Goal: Information Seeking & Learning: Learn about a topic

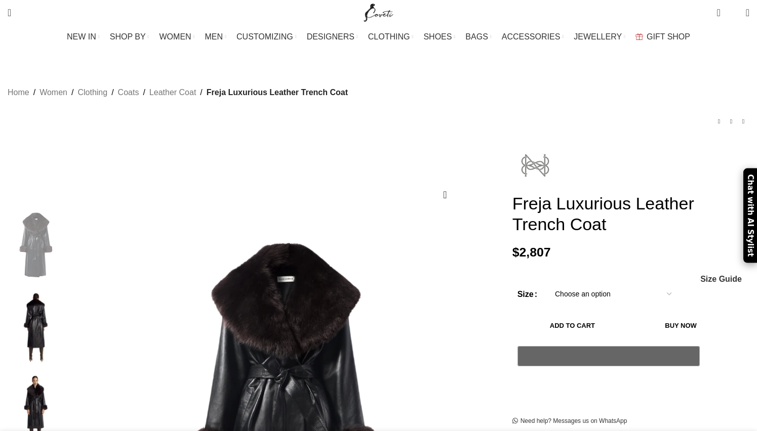
click at [512, 151] on img at bounding box center [535, 166] width 46 height 46
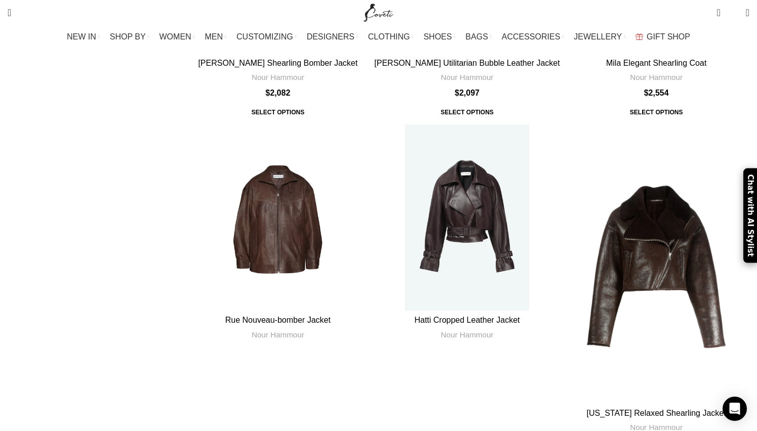
scroll to position [436, 0]
